Goal: Complete application form: Complete application form

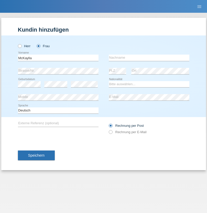
type input "McKaylla"
click at [149, 58] on input "text" at bounding box center [149, 58] width 80 height 6
type input "[PERSON_NAME]"
select select "US"
select select "C"
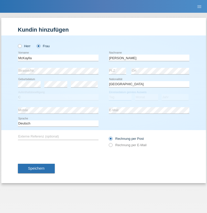
select select "18"
select select "03"
select select "2021"
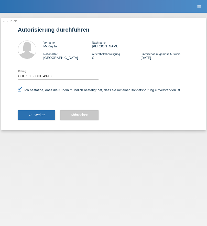
select select "1"
click at [36, 115] on span "Weiter" at bounding box center [39, 115] width 10 height 4
